Goal: Task Accomplishment & Management: Manage account settings

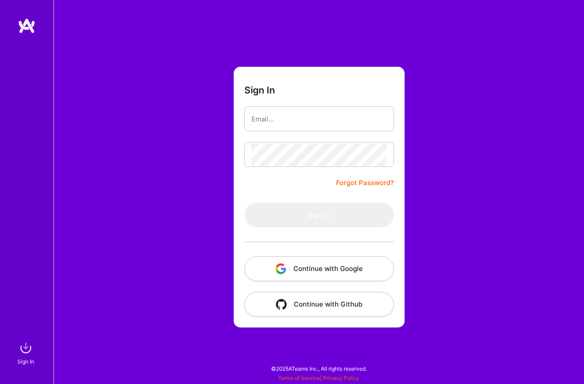
click at [317, 276] on button "Continue with Google" at bounding box center [319, 268] width 150 height 25
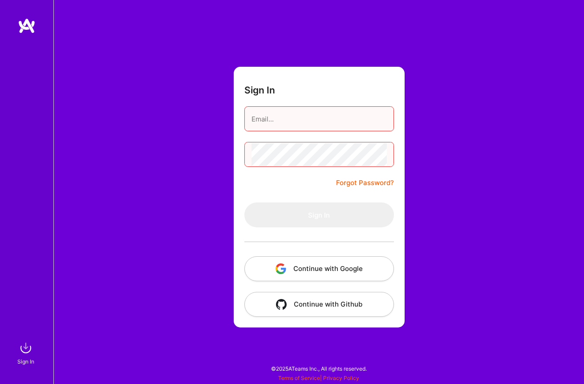
click at [341, 267] on button "Continue with Google" at bounding box center [319, 268] width 150 height 25
click at [282, 121] on input "email" at bounding box center [318, 119] width 135 height 23
type input "[PERSON_NAME][EMAIL_ADDRESS][DOMAIN_NAME]"
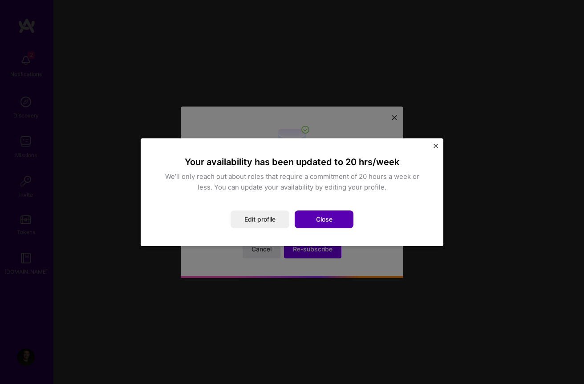
click at [313, 219] on button "Close" at bounding box center [324, 219] width 59 height 18
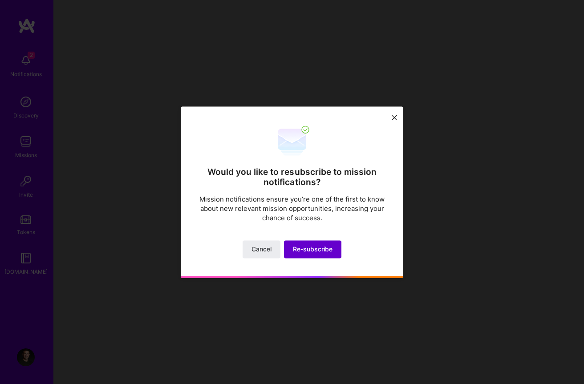
click at [311, 247] on span "Re-subscribe" at bounding box center [313, 249] width 40 height 9
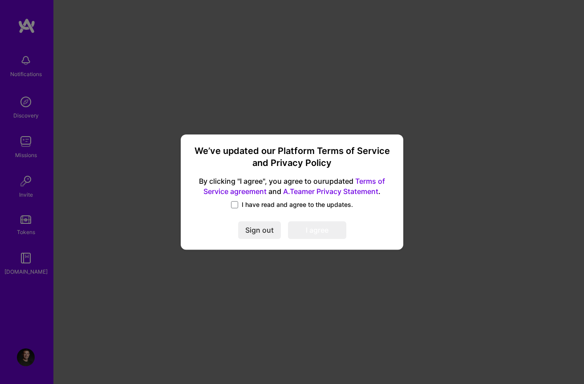
click at [265, 204] on span "I have read and agree to the updates." at bounding box center [297, 204] width 111 height 9
click at [0, 0] on input "I have read and agree to the updates." at bounding box center [0, 0] width 0 height 0
click at [310, 225] on button "I agree" at bounding box center [317, 231] width 58 height 18
